Goal: Information Seeking & Learning: Learn about a topic

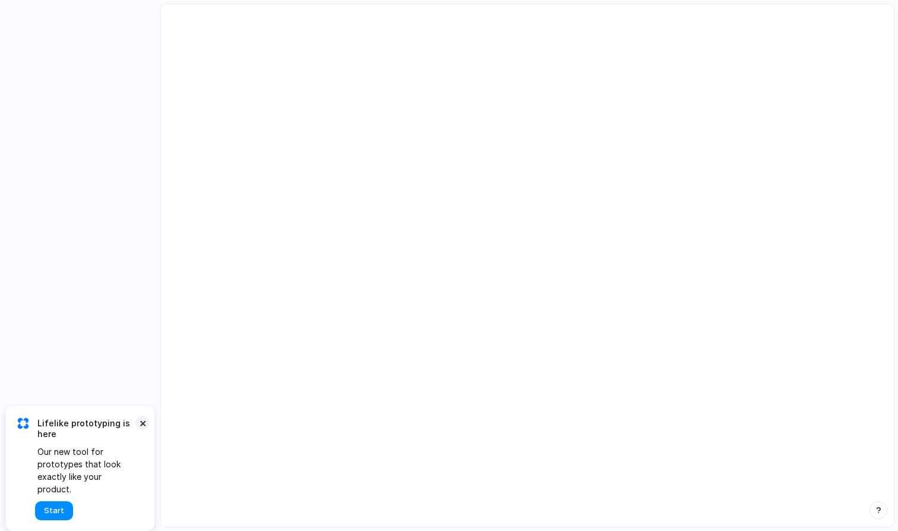
click at [144, 430] on button "×" at bounding box center [142, 422] width 14 height 14
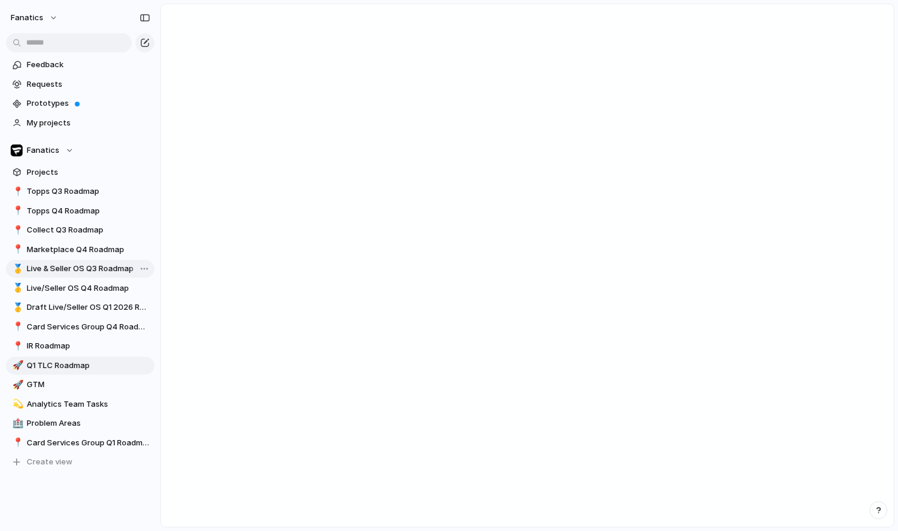
click at [94, 264] on span "Live & Seller OS Q3 Roadmap" at bounding box center [89, 269] width 124 height 12
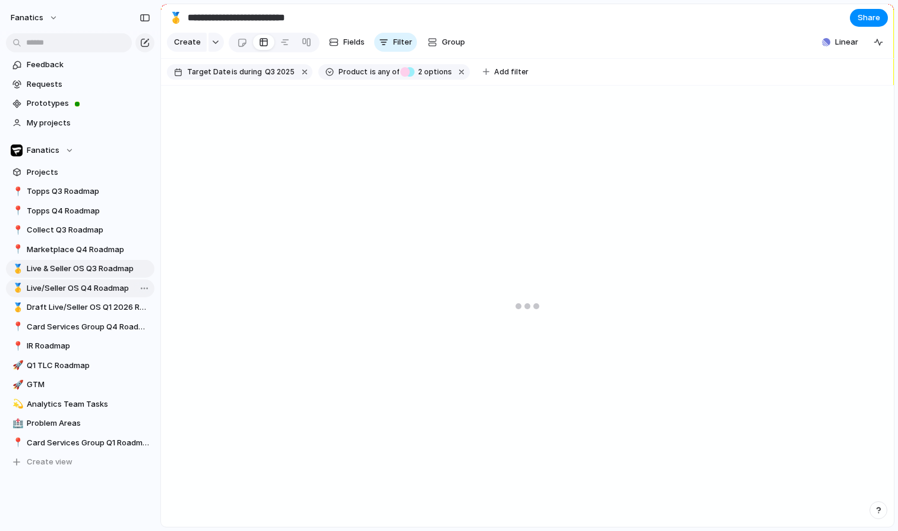
click at [98, 294] on link "🥇 Live/Seller OS Q4 Roadmap" at bounding box center [80, 288] width 149 height 18
type input "**********"
